Goal: Task Accomplishment & Management: Manage account settings

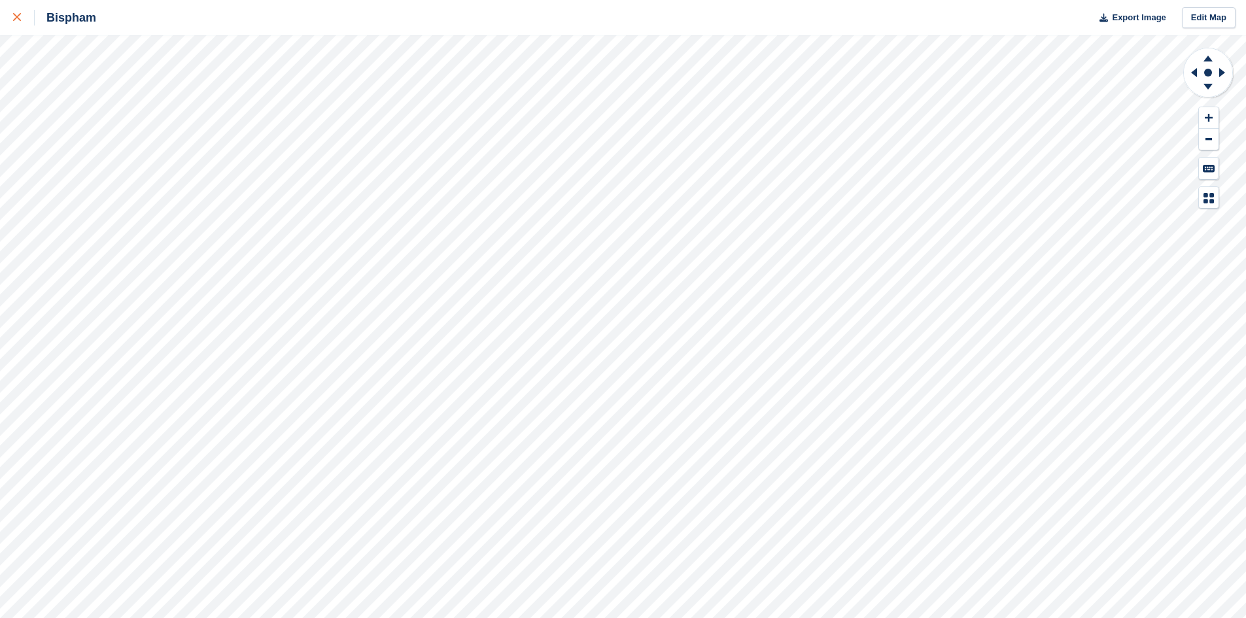
click at [18, 16] on icon at bounding box center [17, 17] width 8 height 8
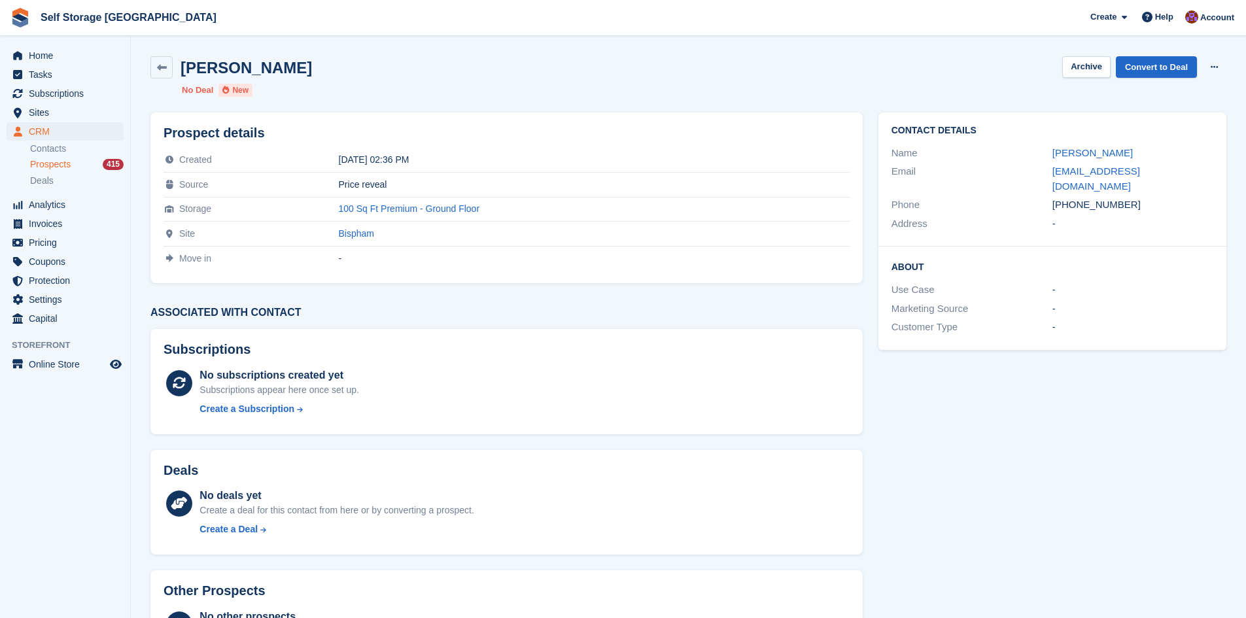
click at [49, 166] on span "Prospects" at bounding box center [50, 164] width 41 height 12
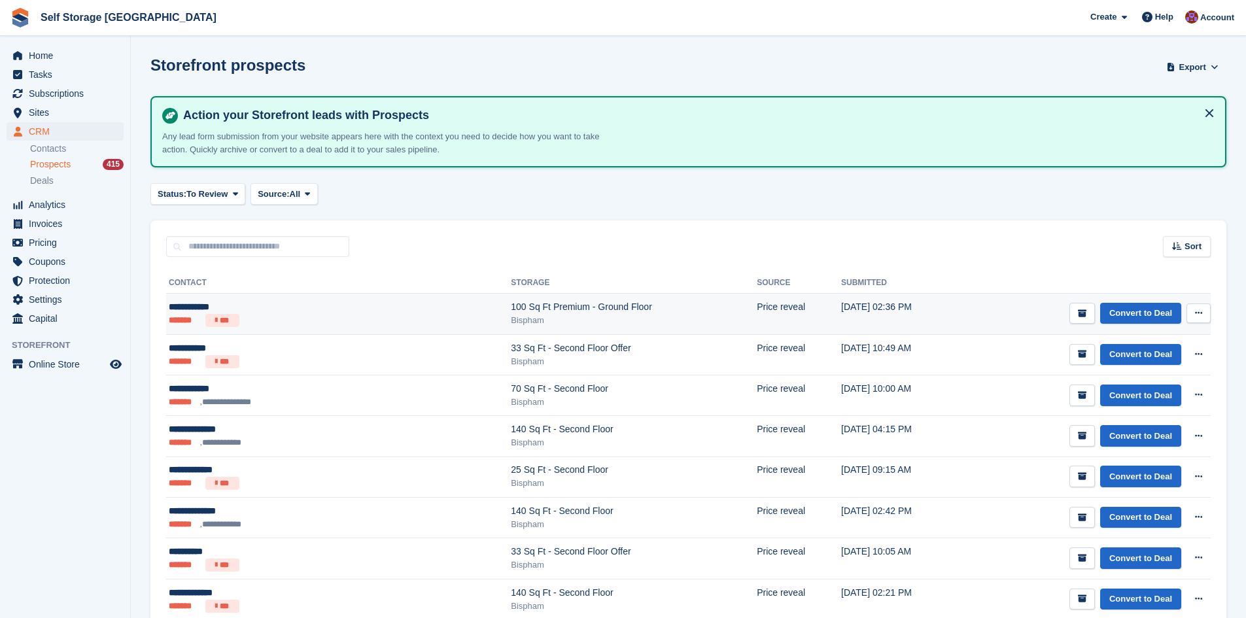
click at [511, 312] on div "100 Sq Ft Premium - Ground Floor" at bounding box center [634, 307] width 246 height 14
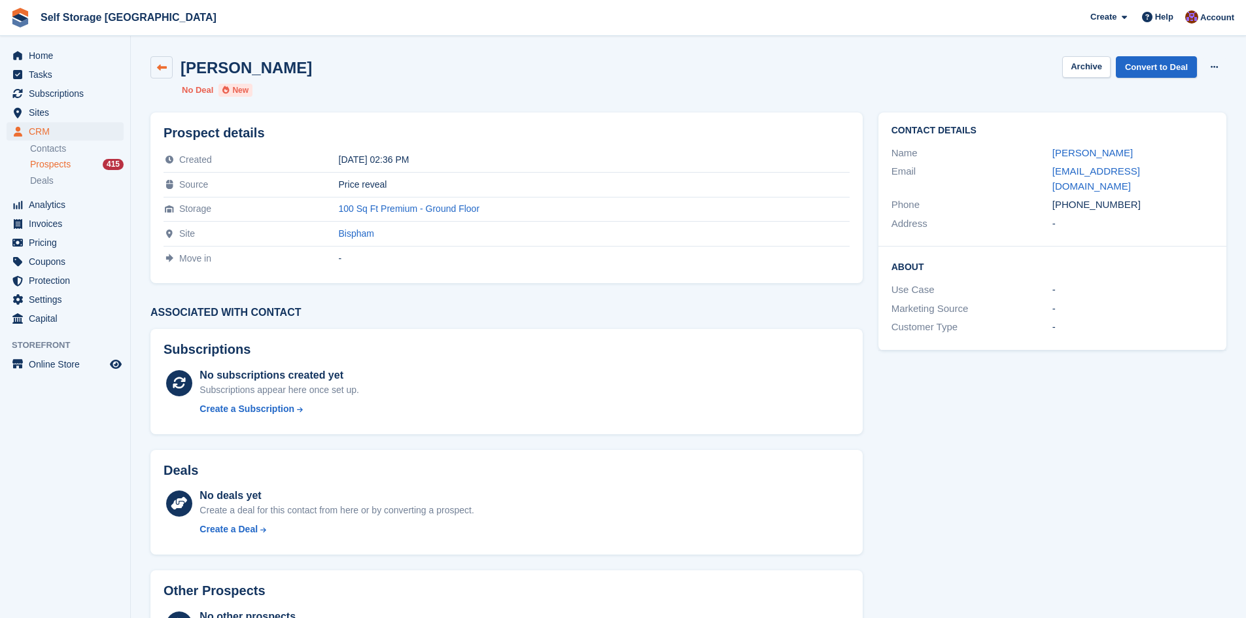
click at [165, 63] on icon at bounding box center [162, 68] width 10 height 10
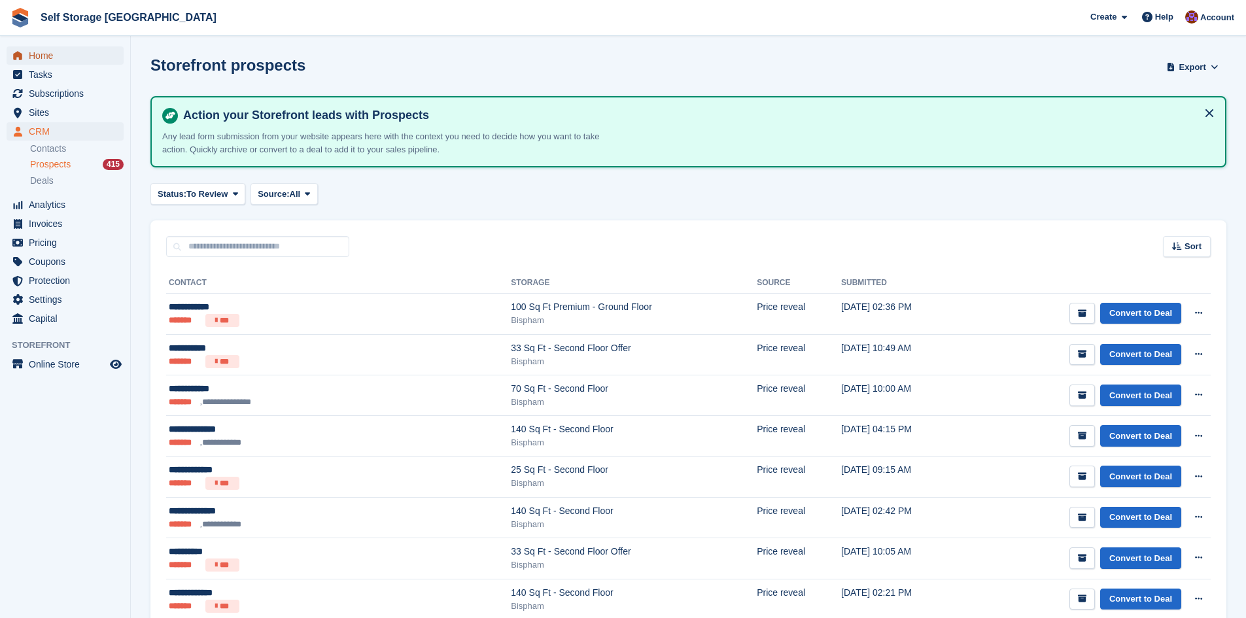
click at [50, 53] on span "Home" at bounding box center [68, 55] width 78 height 18
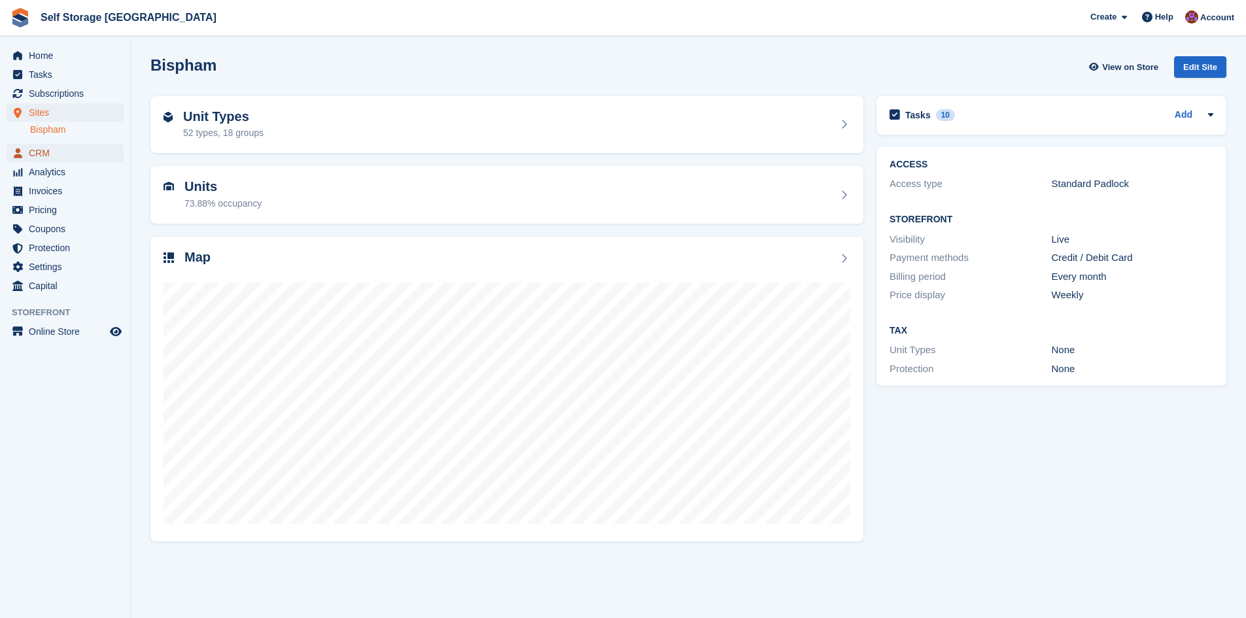
click at [54, 154] on span "CRM" at bounding box center [68, 153] width 78 height 18
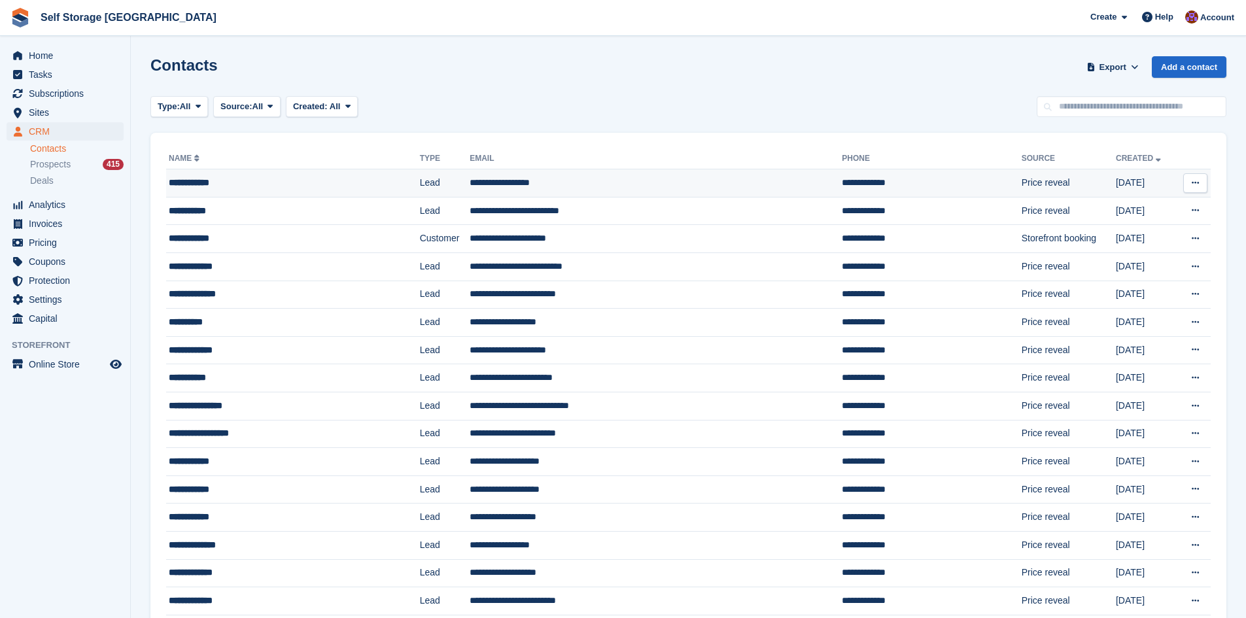
click at [527, 187] on td "**********" at bounding box center [656, 183] width 372 height 28
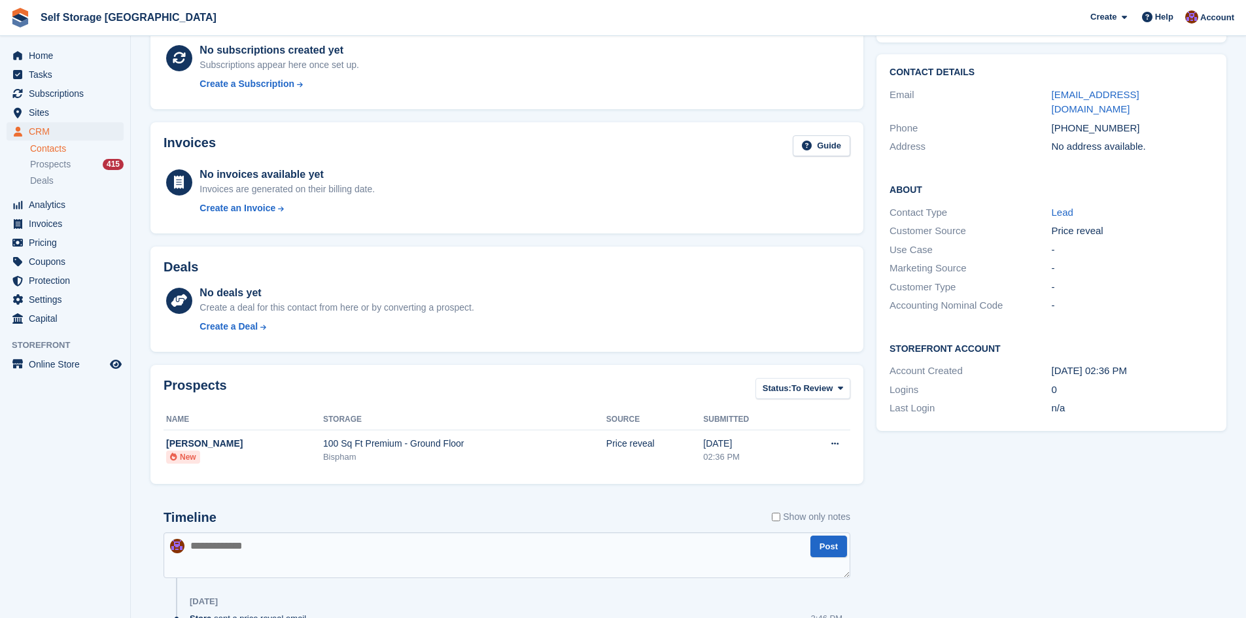
scroll to position [215, 0]
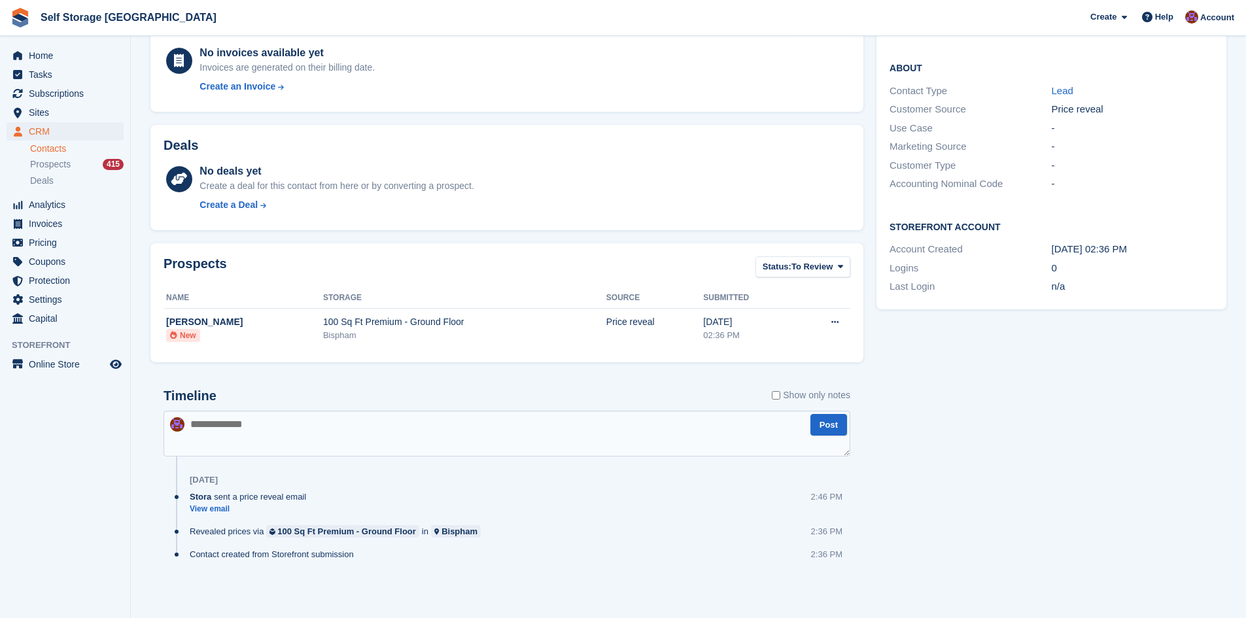
click at [196, 426] on textarea at bounding box center [506, 434] width 687 height 46
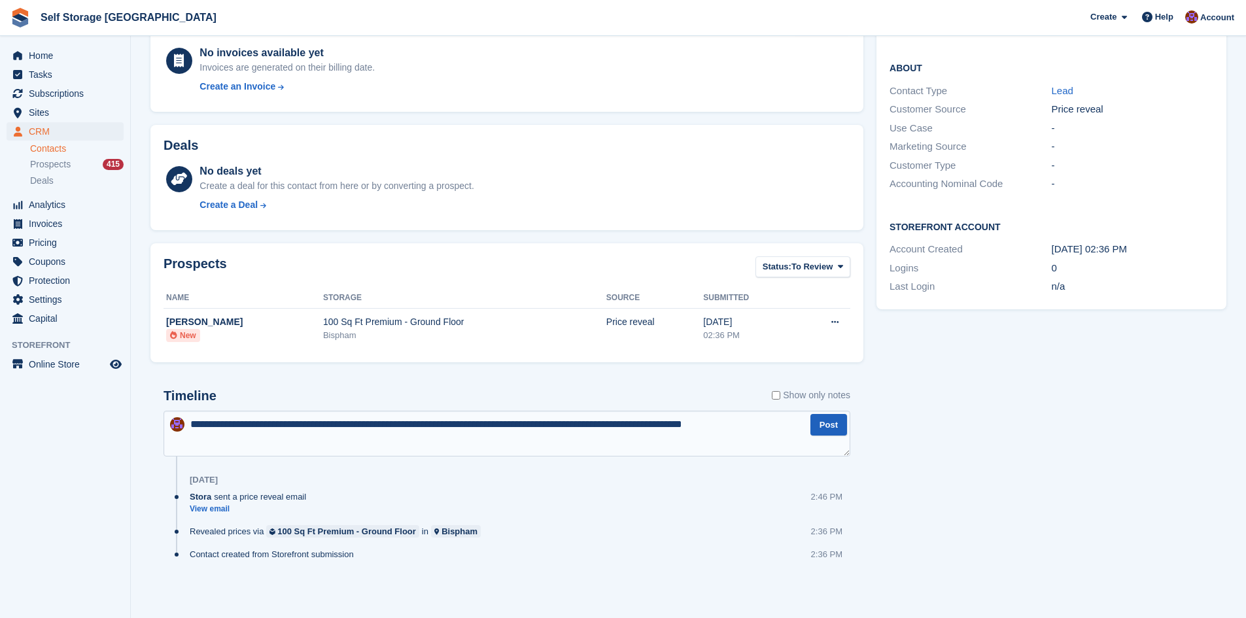
type textarea "**********"
click at [827, 426] on button "Post" at bounding box center [828, 425] width 37 height 22
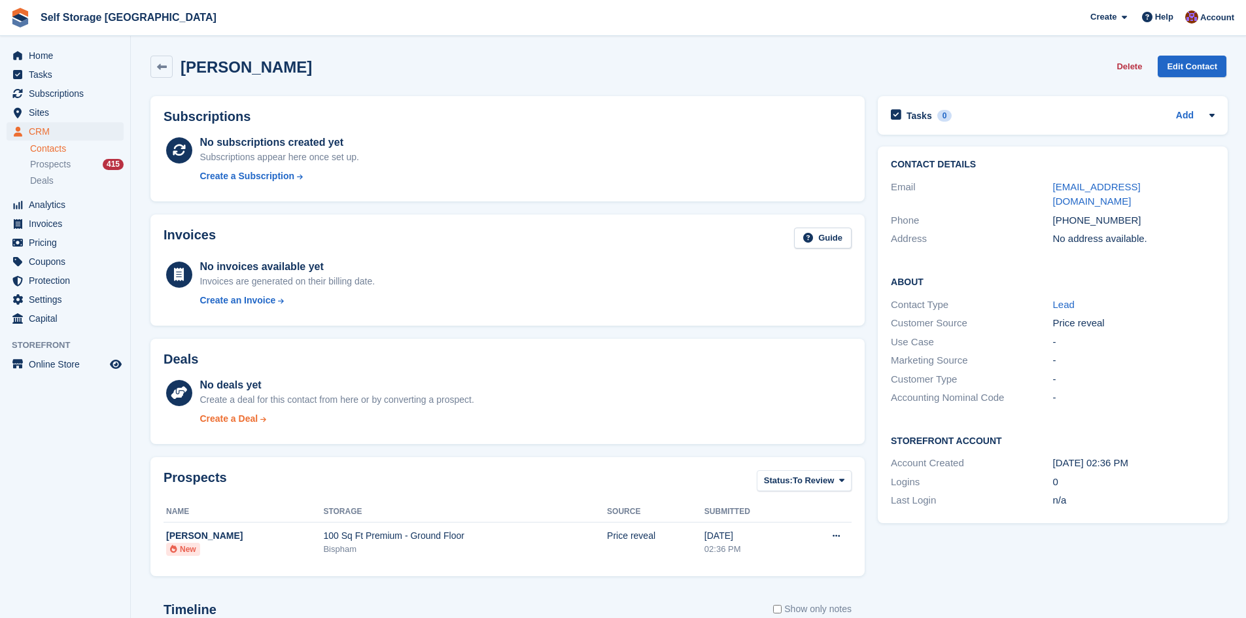
scroll to position [0, 0]
click at [165, 66] on icon at bounding box center [162, 68] width 10 height 10
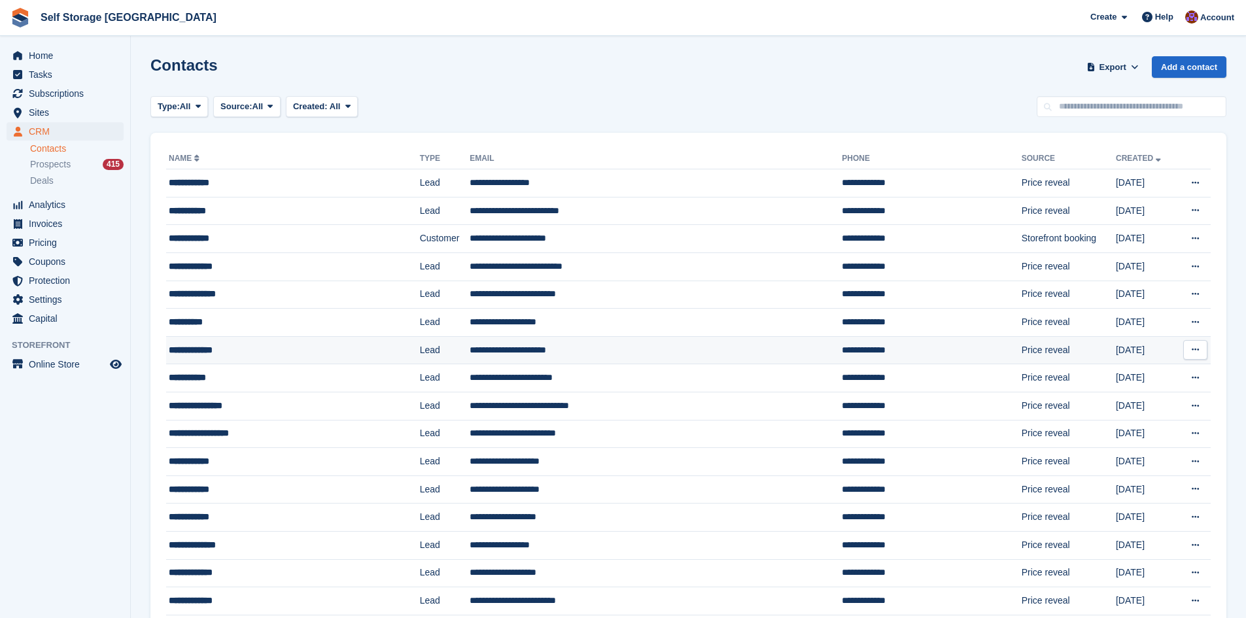
click at [558, 348] on td "**********" at bounding box center [656, 350] width 372 height 28
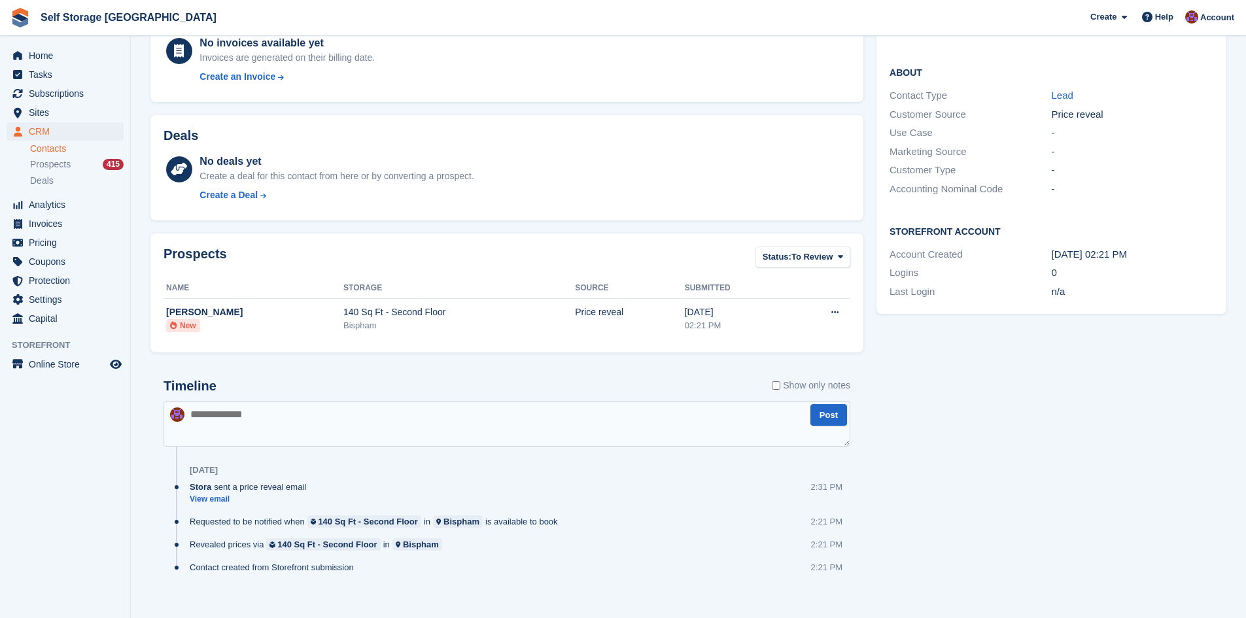
scroll to position [237, 0]
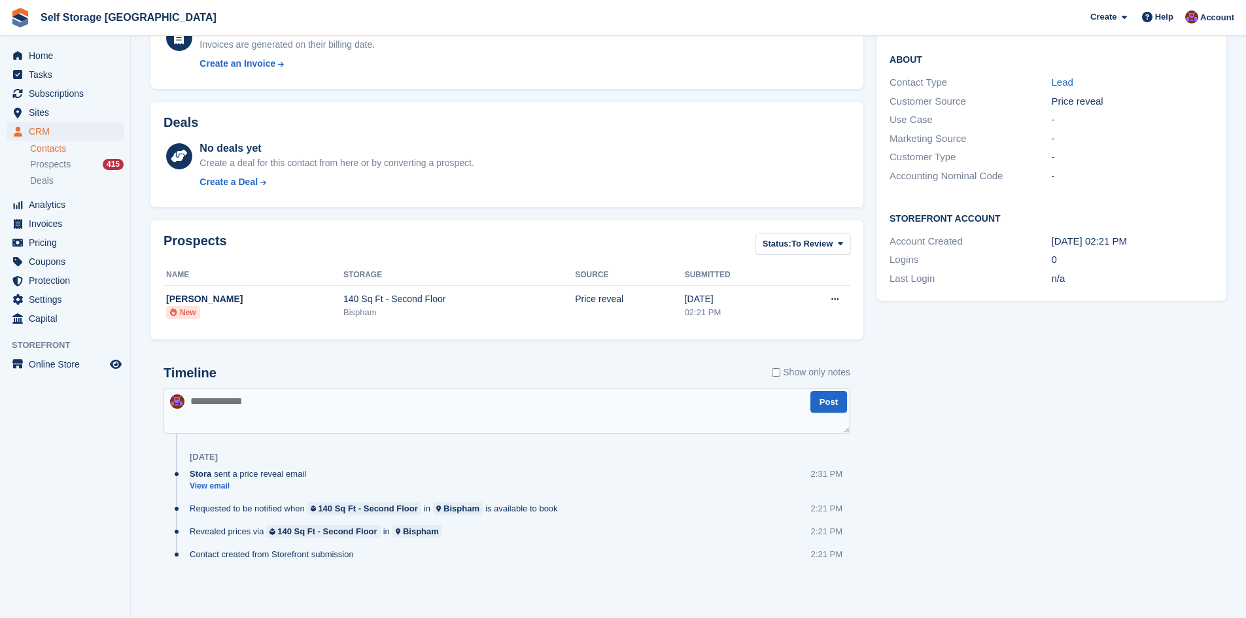
click at [284, 402] on textarea at bounding box center [506, 411] width 687 height 46
type textarea "**********"
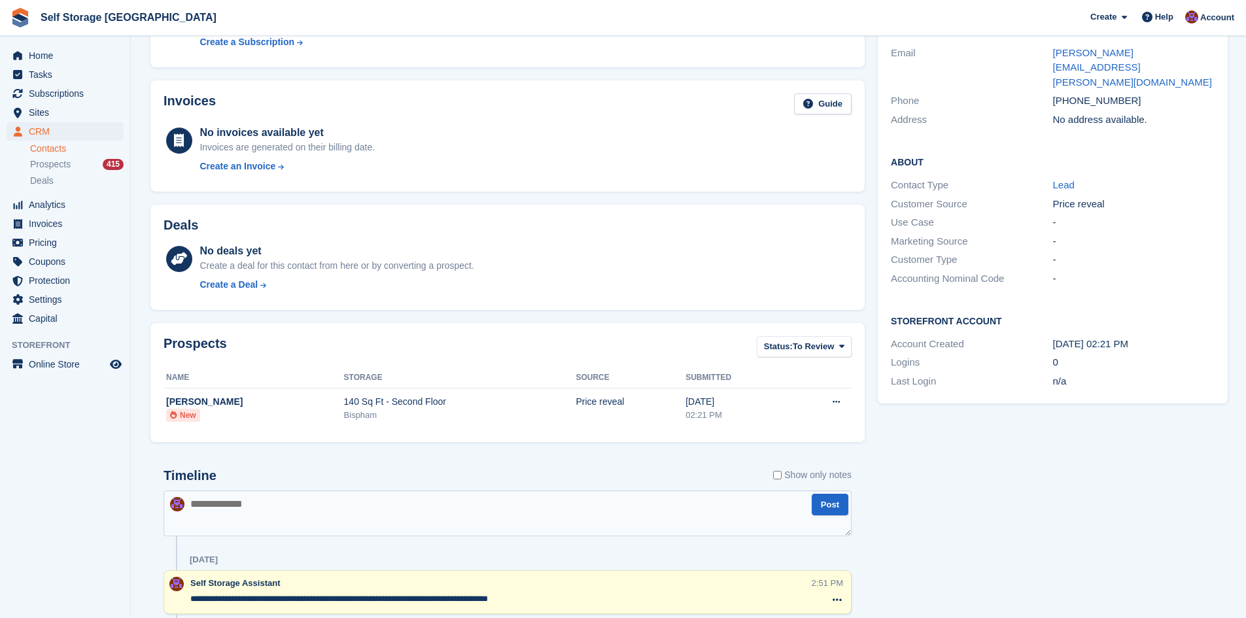
scroll to position [0, 0]
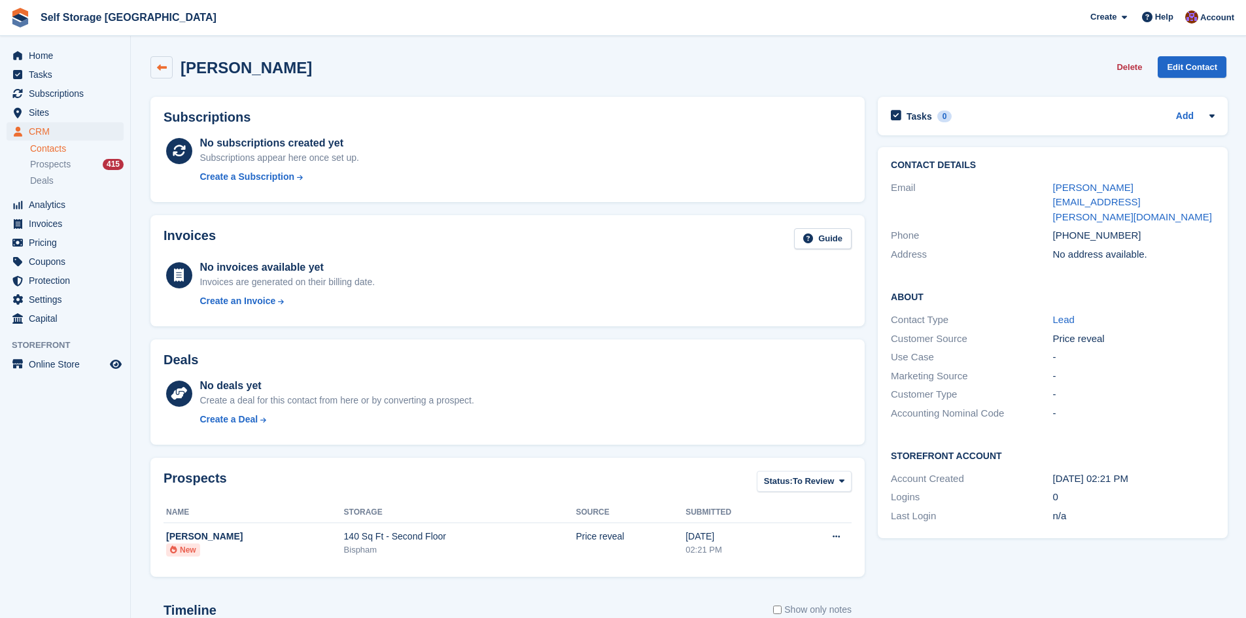
click at [162, 65] on icon at bounding box center [162, 68] width 10 height 10
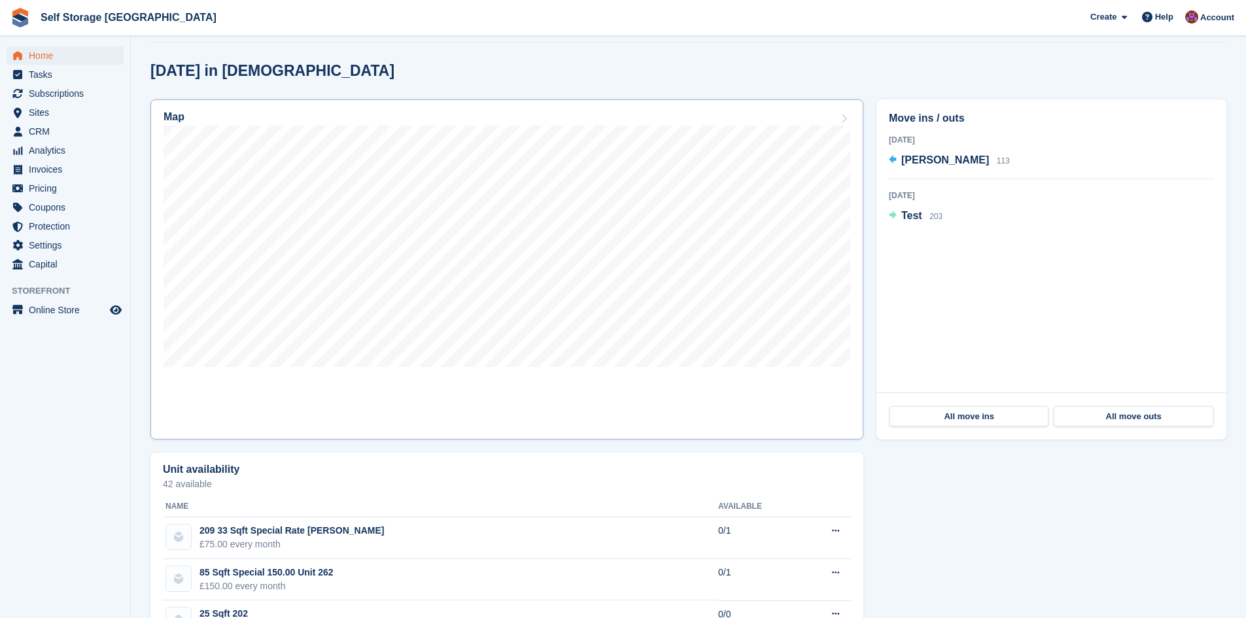
scroll to position [327, 0]
click at [435, 385] on link "Map" at bounding box center [506, 269] width 713 height 340
